Goal: Task Accomplishment & Management: Complete application form

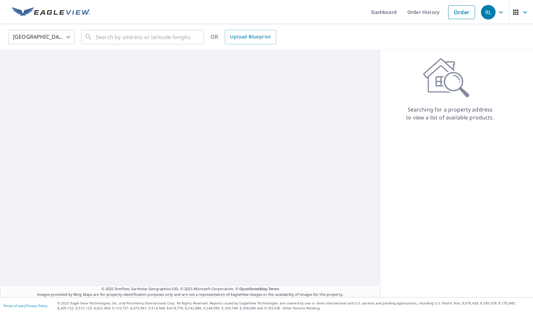
click at [68, 37] on body "RL RL Dashboard Order History Order RL United States [GEOGRAPHIC_DATA] ​ ​ OR U…" at bounding box center [266, 157] width 533 height 314
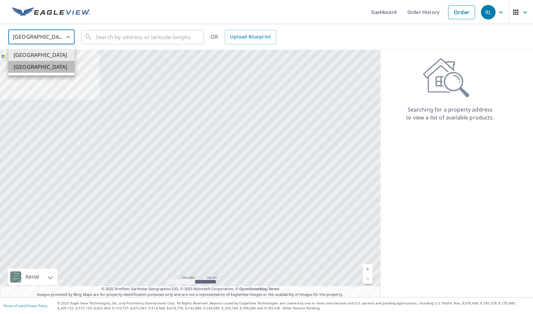
click at [51, 67] on li "[GEOGRAPHIC_DATA]" at bounding box center [41, 67] width 66 height 12
type input "CA"
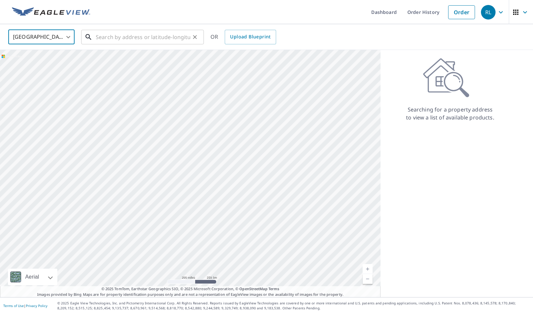
click at [96, 39] on input "text" at bounding box center [143, 37] width 94 height 19
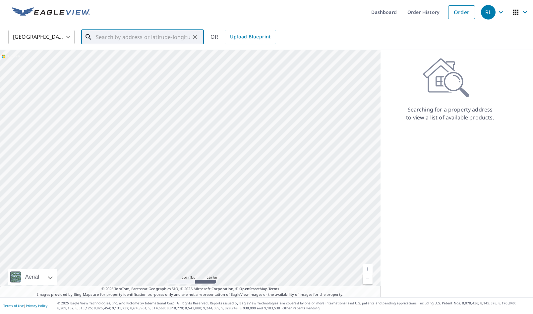
paste input "[GEOGRAPHIC_DATA][PERSON_NAME]"
click at [118, 60] on span "[STREET_ADDRESS]" at bounding box center [146, 56] width 104 height 8
type input "[STREET_ADDRESS]"
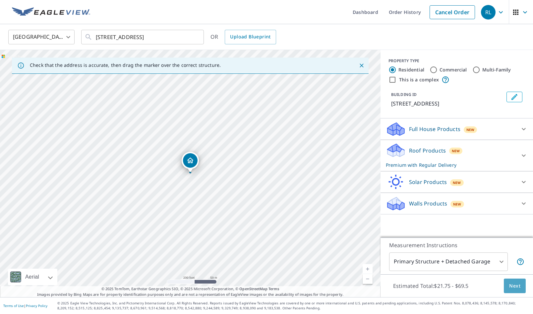
click at [513, 288] on span "Next" at bounding box center [514, 286] width 11 height 8
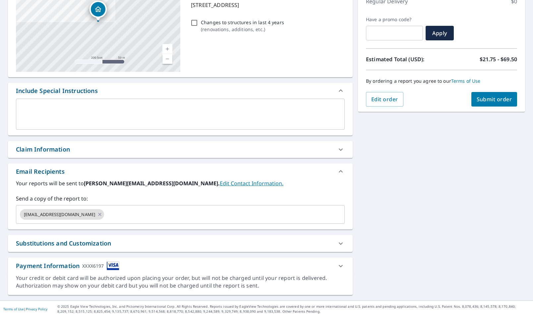
scroll to position [103, 0]
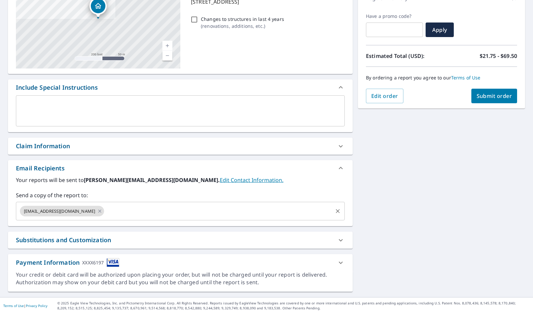
drag, startPoint x: 97, startPoint y: 211, endPoint x: 102, endPoint y: 212, distance: 5.0
click at [97, 211] on icon at bounding box center [99, 211] width 5 height 7
checkbox input "true"
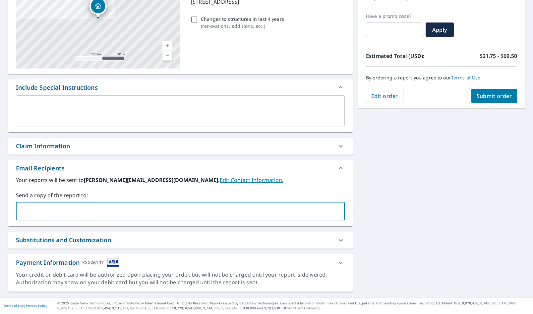
click at [102, 212] on input "text" at bounding box center [175, 211] width 313 height 13
type input "[PERSON_NAME][EMAIL_ADDRESS][DOMAIN_NAME]"
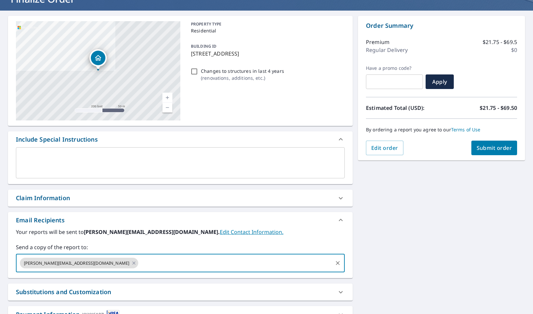
scroll to position [52, 0]
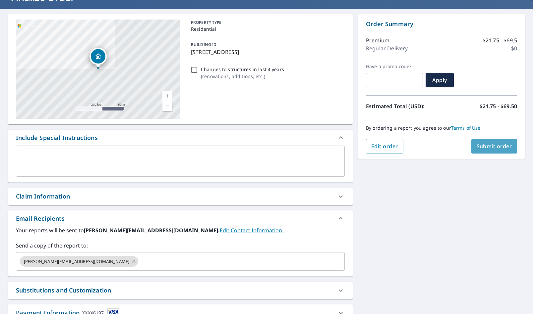
click at [484, 150] on button "Submit order" at bounding box center [494, 146] width 46 height 15
checkbox input "true"
